Goal: Navigation & Orientation: Find specific page/section

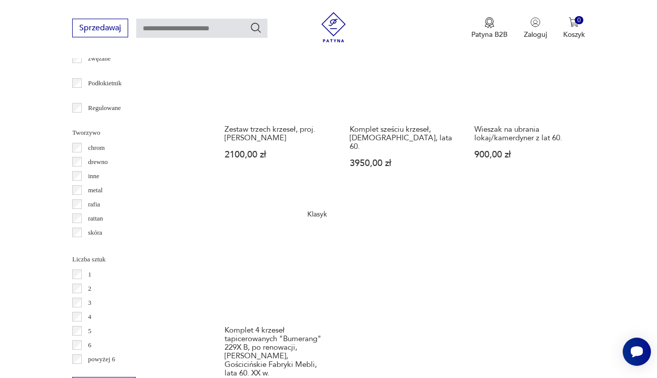
scroll to position [1405, 0]
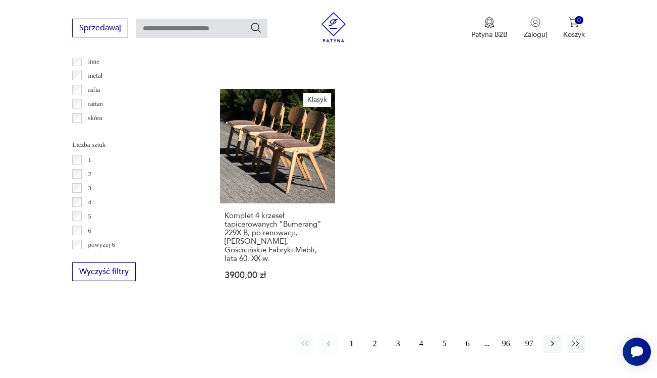
click at [373, 335] on button "2" at bounding box center [375, 344] width 18 height 18
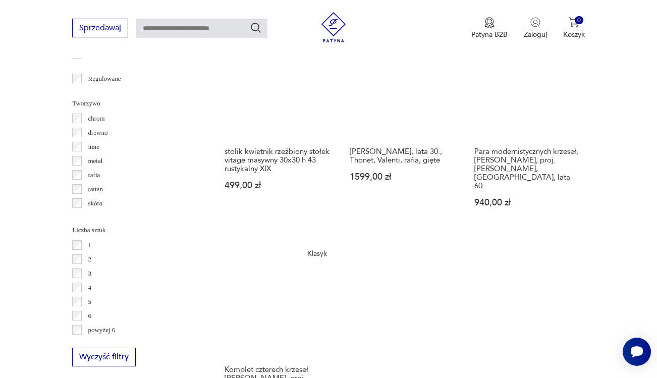
scroll to position [1470, 0]
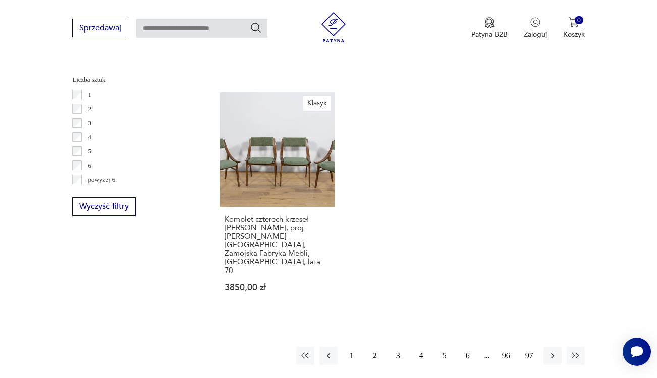
click at [394, 347] on button "3" at bounding box center [398, 356] width 18 height 18
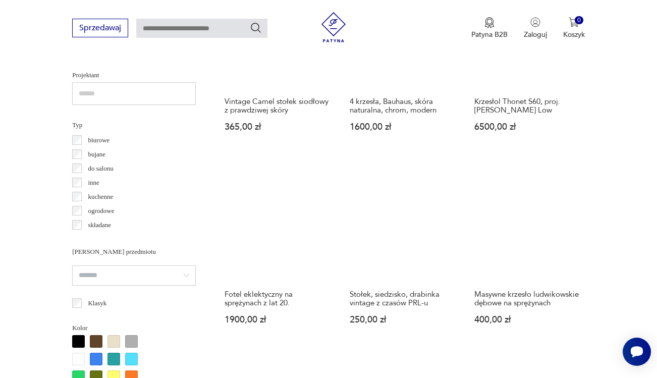
scroll to position [716, 0]
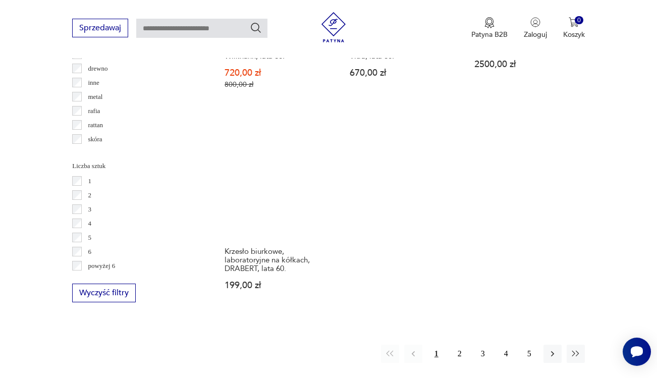
scroll to position [1385, 0]
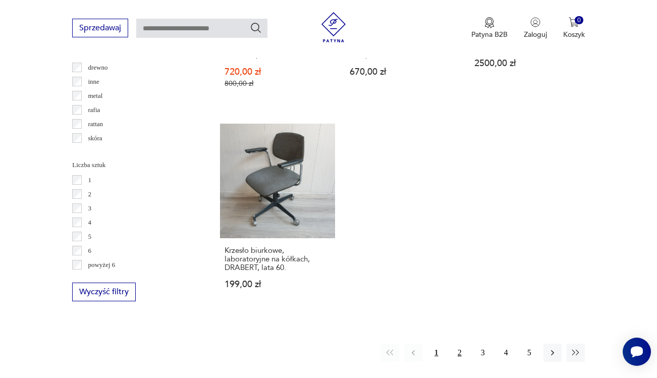
click at [457, 344] on button "2" at bounding box center [460, 353] width 18 height 18
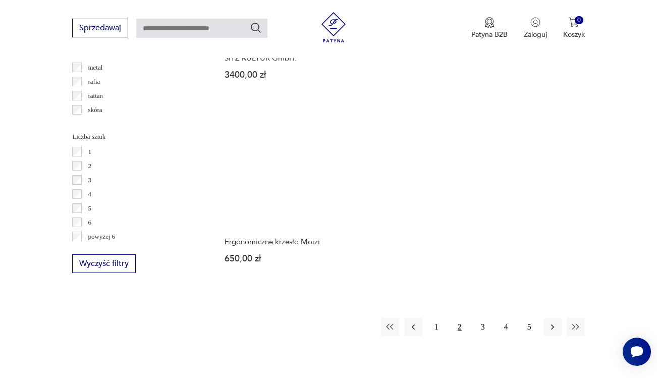
scroll to position [1478, 0]
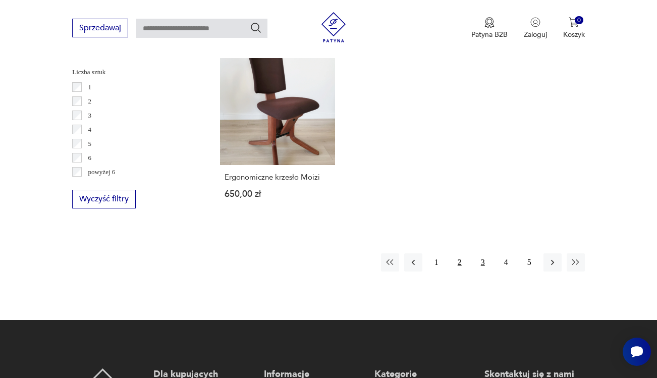
click at [485, 253] on button "3" at bounding box center [483, 262] width 18 height 18
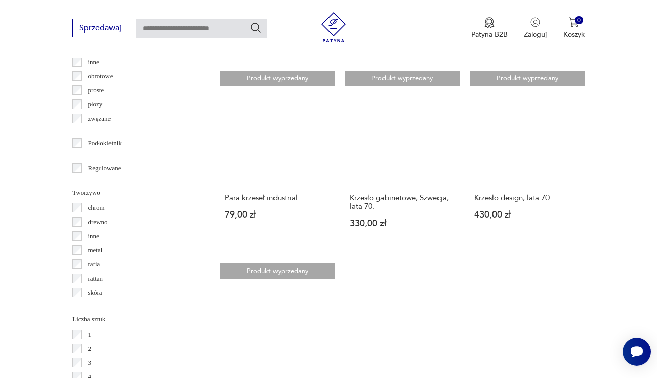
scroll to position [1287, 0]
